Goal: Task Accomplishment & Management: Manage account settings

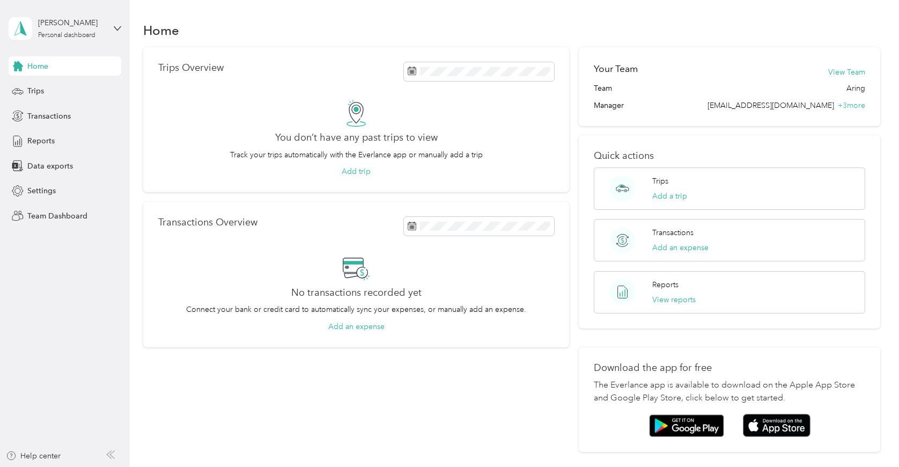
click at [104, 40] on div "[PERSON_NAME] Personal dashboard" at bounding box center [65, 29] width 113 height 38
click at [68, 84] on div "Team dashboard" at bounding box center [46, 88] width 57 height 11
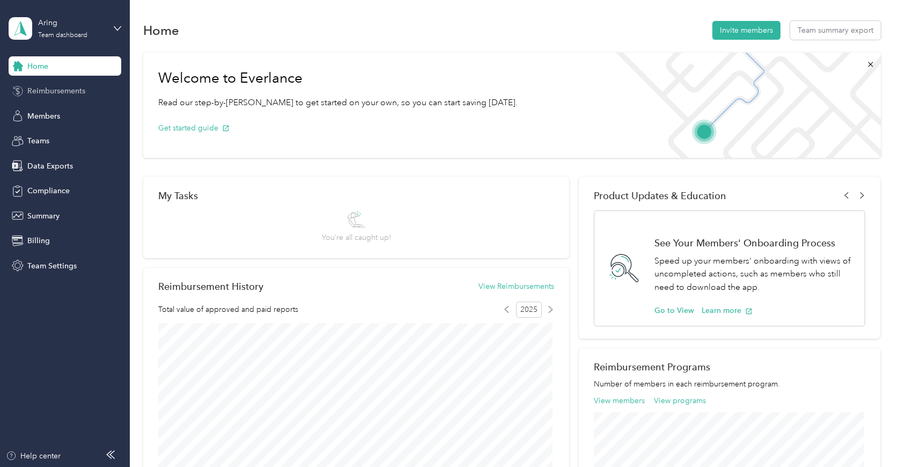
click at [67, 92] on span "Reimbursements" at bounding box center [56, 90] width 58 height 11
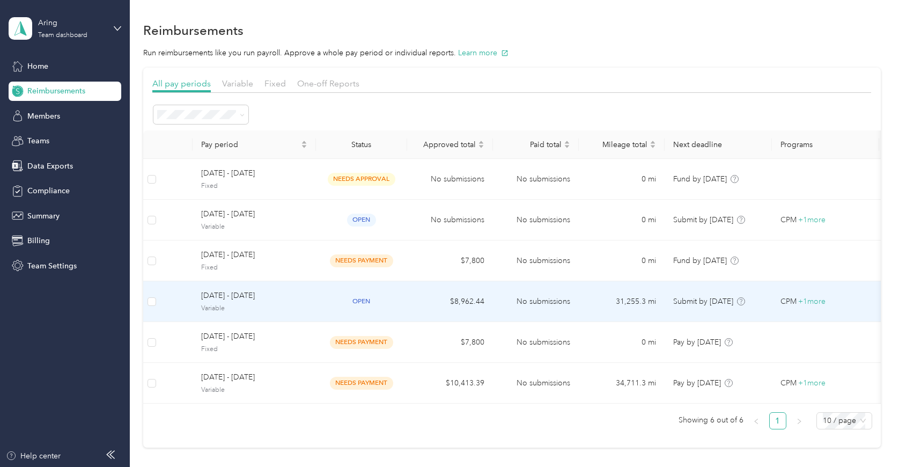
click at [244, 299] on span "[DATE] - [DATE]" at bounding box center [254, 296] width 106 height 12
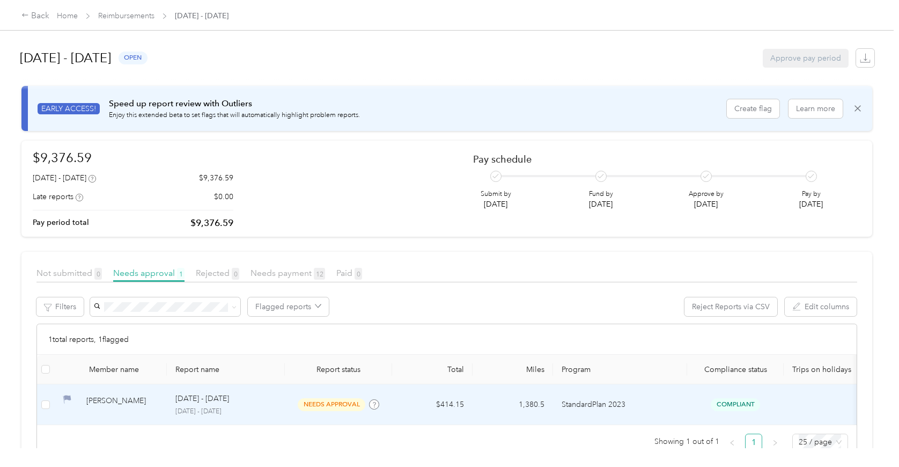
click at [589, 406] on p "StandardPlan 2023" at bounding box center [620, 405] width 117 height 12
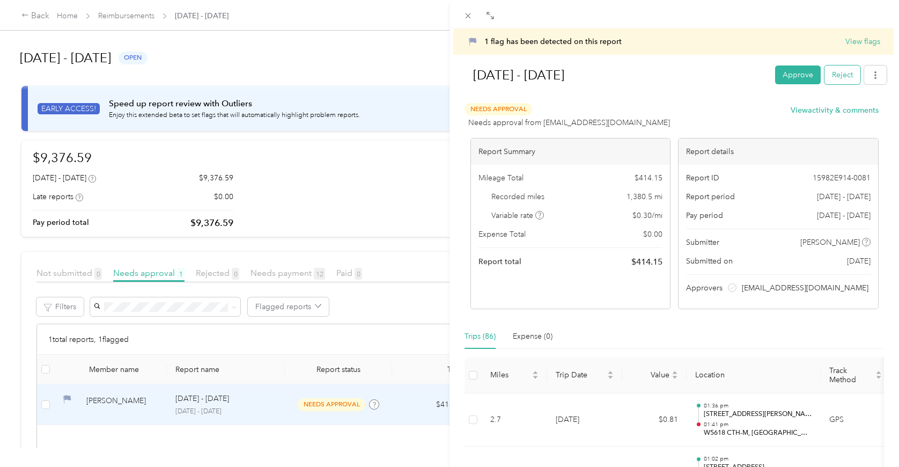
click at [836, 70] on button "Reject" at bounding box center [843, 74] width 36 height 19
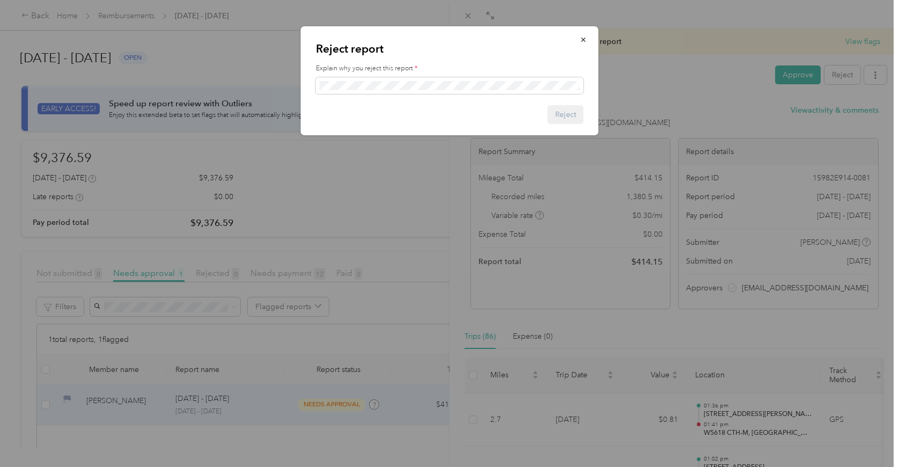
click at [490, 97] on div "Reject report Explain why you reject this report * Reject" at bounding box center [450, 80] width 298 height 109
click at [563, 113] on button "Reject" at bounding box center [566, 114] width 36 height 19
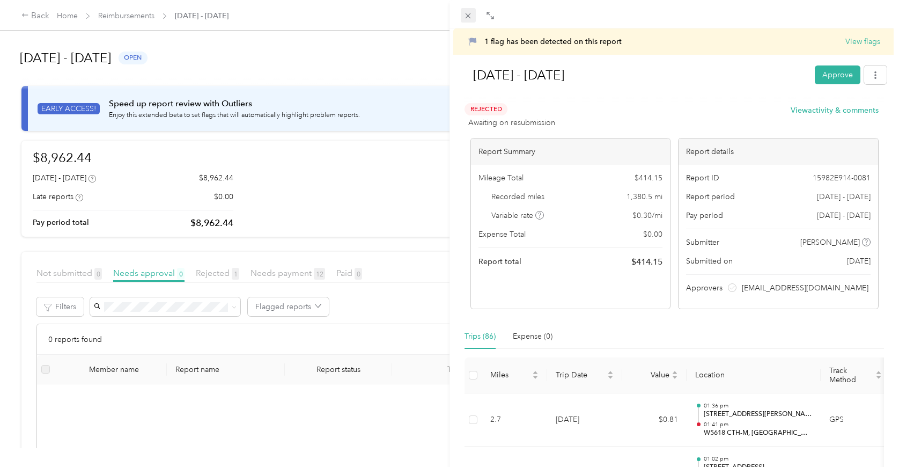
click at [466, 18] on icon at bounding box center [468, 15] width 5 height 5
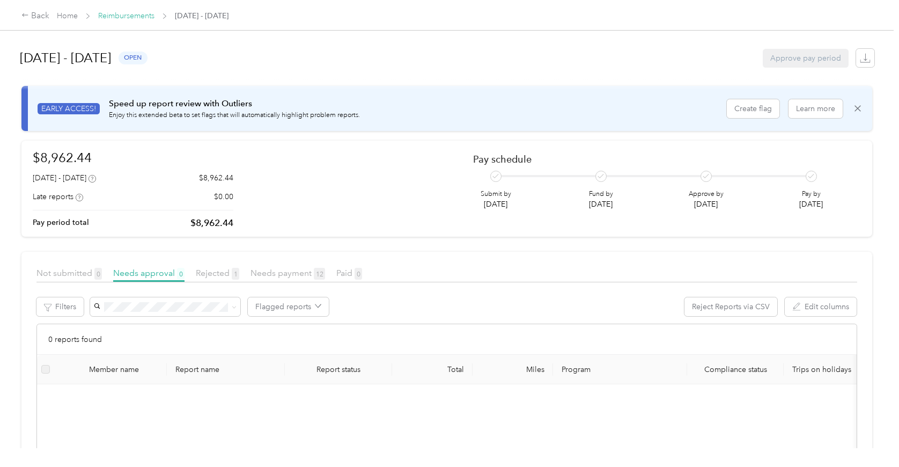
click at [118, 16] on link "Reimbursements" at bounding box center [126, 15] width 56 height 9
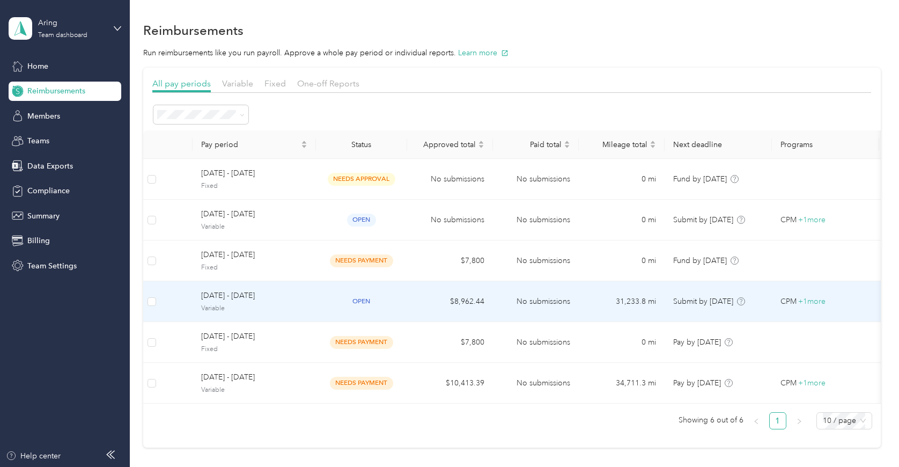
click at [292, 304] on span "Variable" at bounding box center [254, 309] width 106 height 10
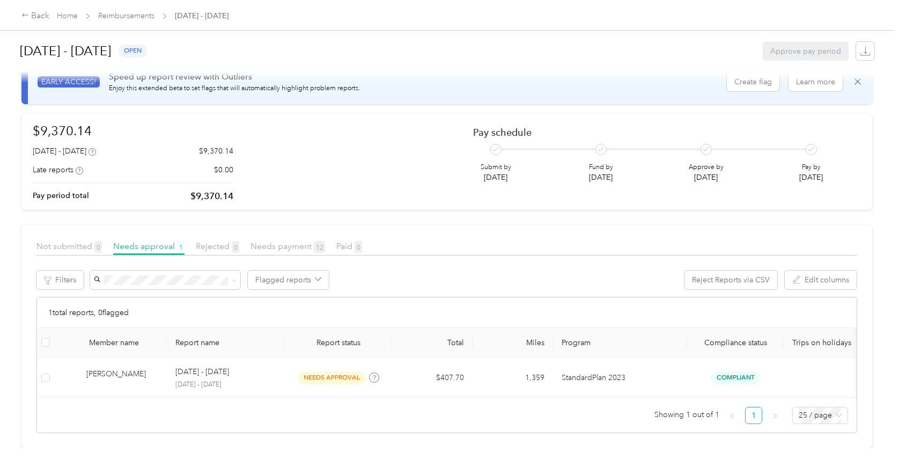
scroll to position [43, 0]
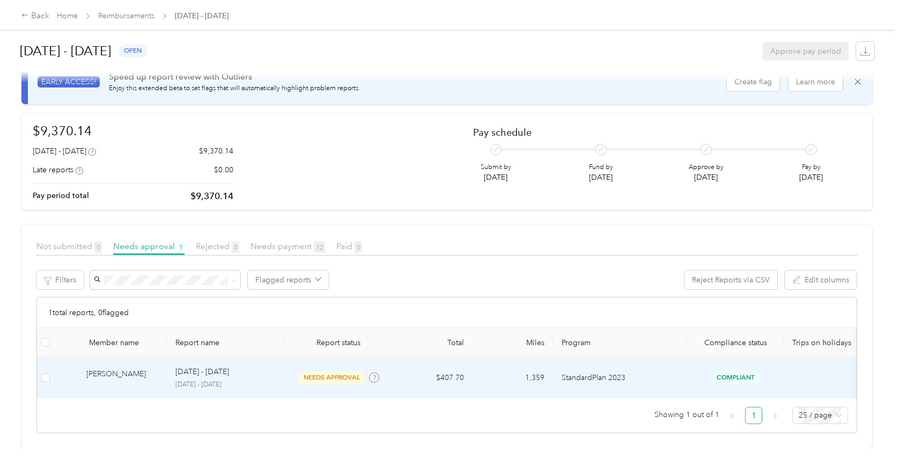
click at [124, 368] on div "[PERSON_NAME]" at bounding box center [122, 377] width 72 height 19
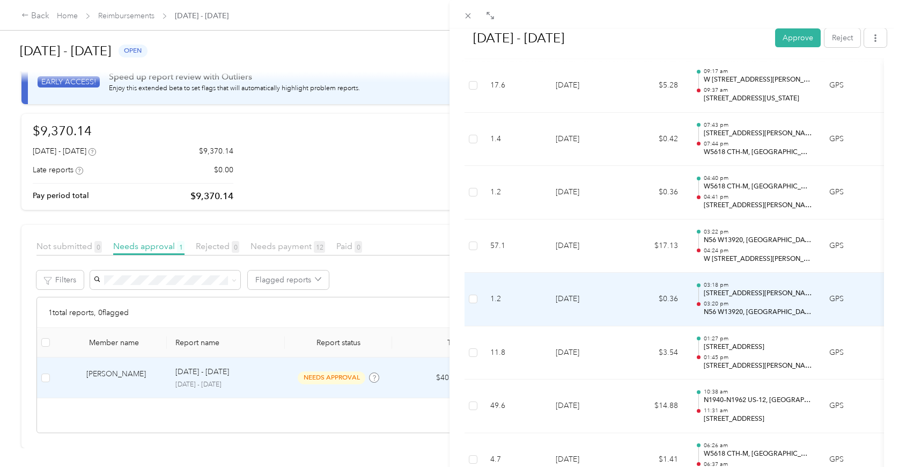
scroll to position [1985, 0]
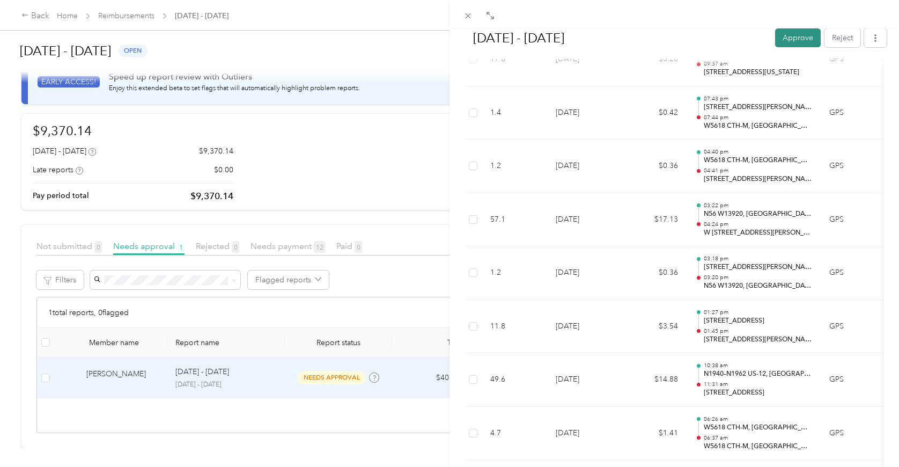
click at [793, 36] on button "Approve" at bounding box center [798, 37] width 46 height 19
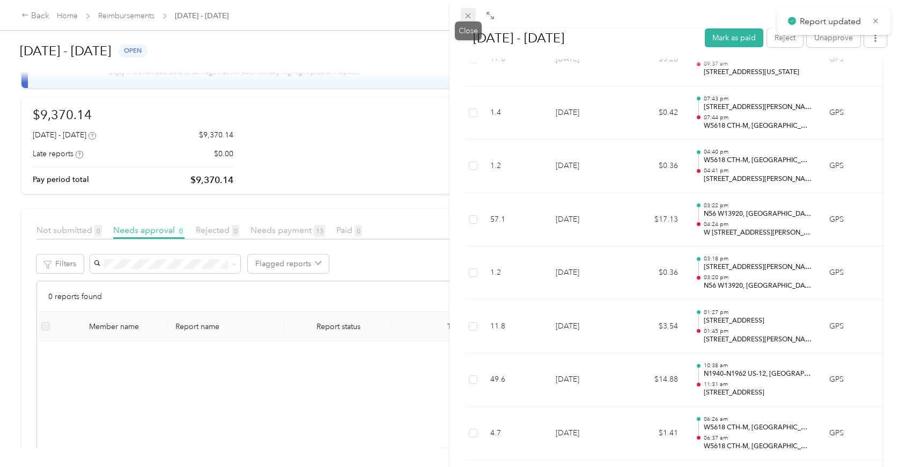
click at [464, 19] on icon at bounding box center [468, 15] width 9 height 9
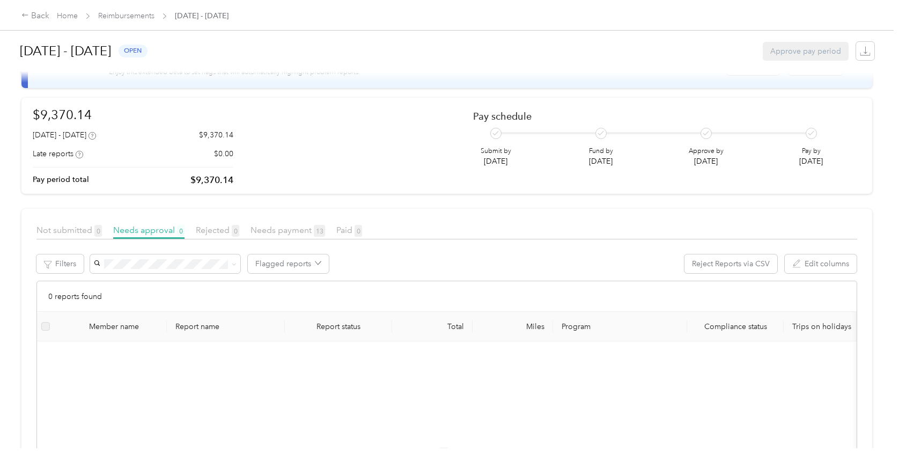
click at [464, 19] on div "Back Home Reimbursements [DATE] - [DATE]" at bounding box center [449, 15] width 899 height 30
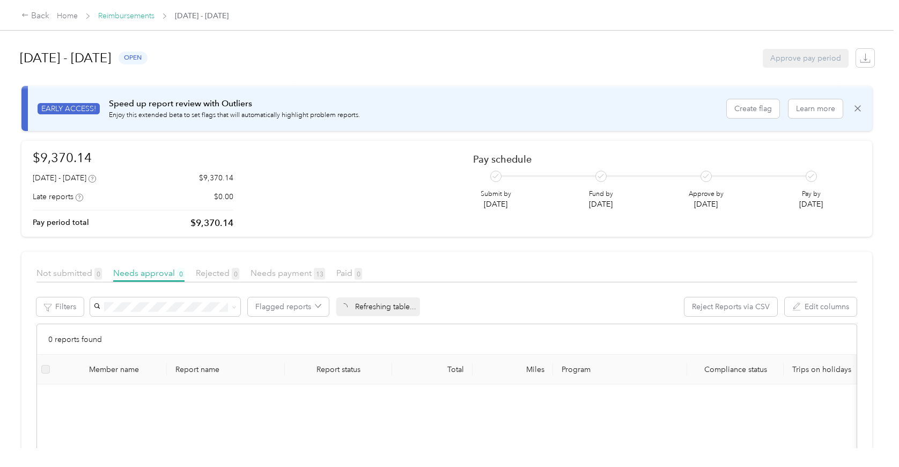
click at [117, 17] on link "Reimbursements" at bounding box center [126, 15] width 56 height 9
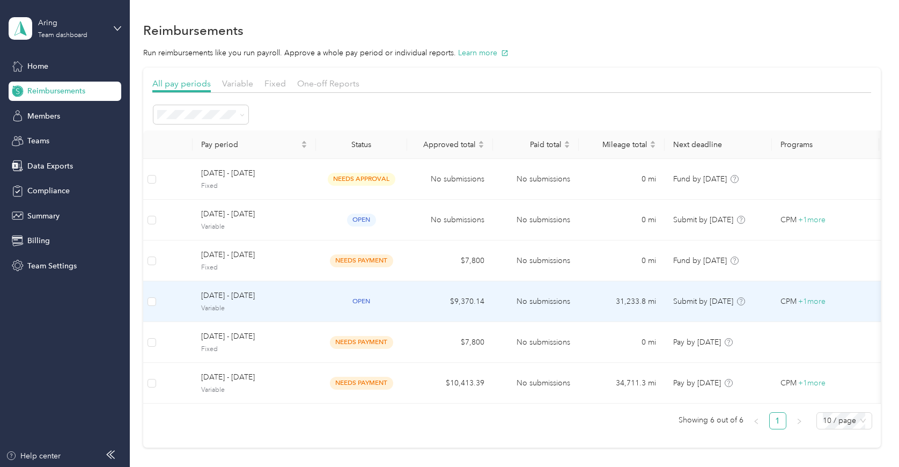
click at [225, 295] on span "[DATE] - [DATE]" at bounding box center [254, 296] width 106 height 12
